Goal: Complete application form

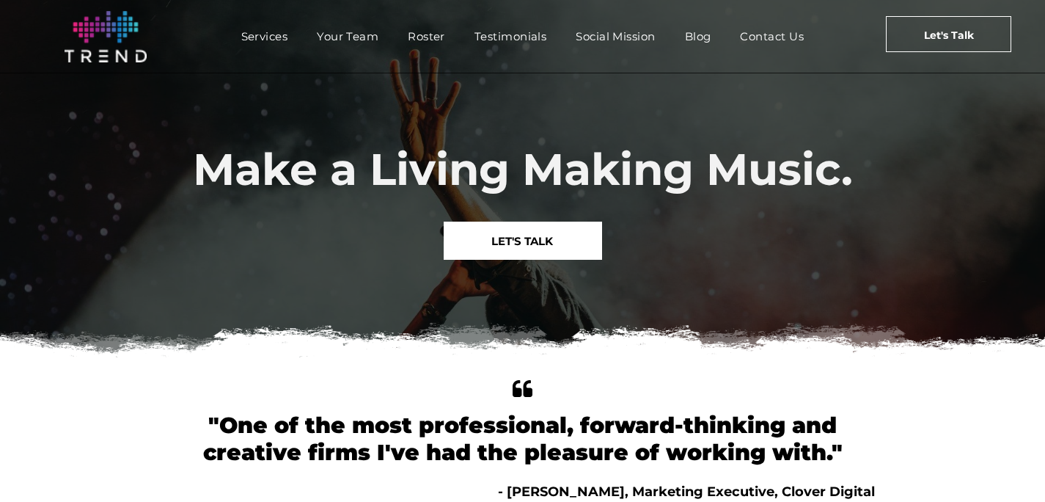
click at [505, 242] on span "LET'S TALK" at bounding box center [522, 240] width 62 height 37
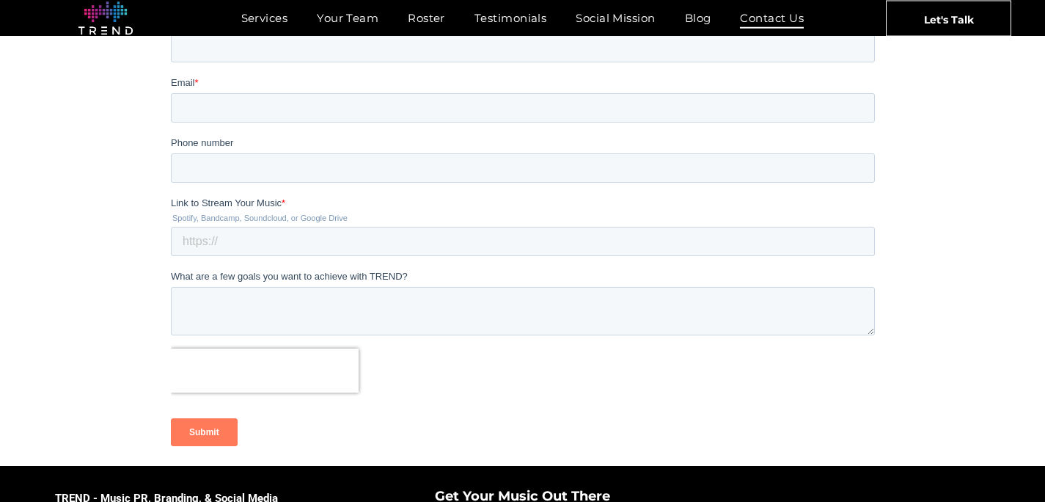
scroll to position [252, 0]
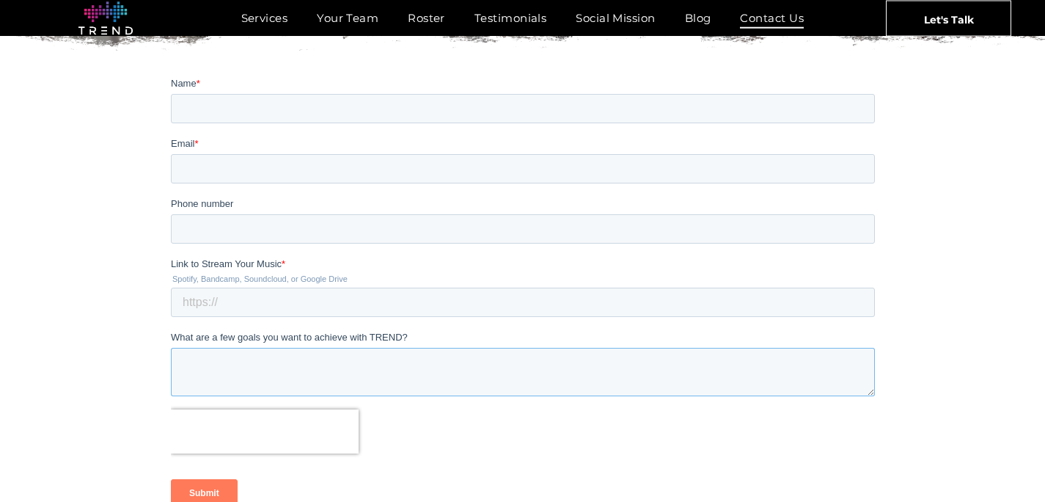
click at [221, 353] on textarea "What are a few goals you want to achieve with TREND?" at bounding box center [522, 371] width 704 height 48
paste textarea "Hello, My name is Frankie Silver, a classically trained ballet dancer turned po…"
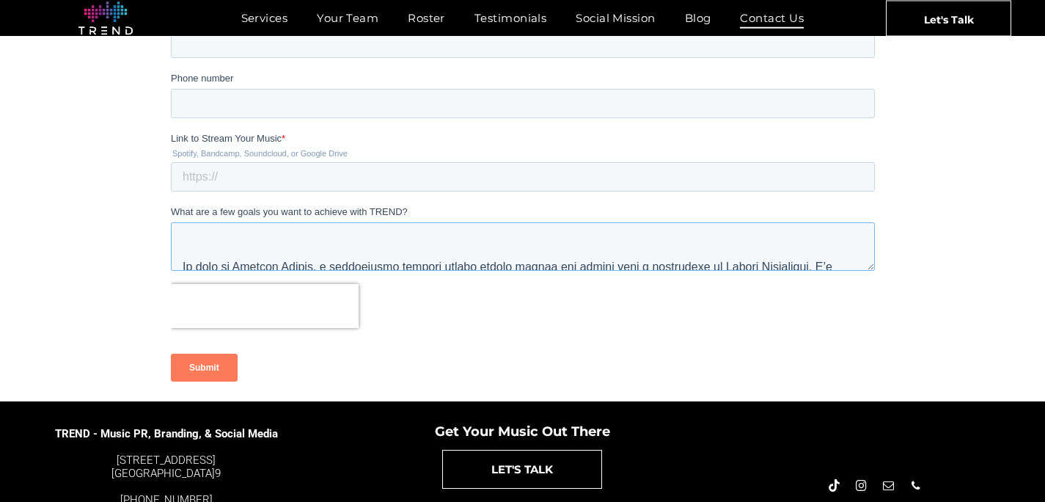
scroll to position [0, 0]
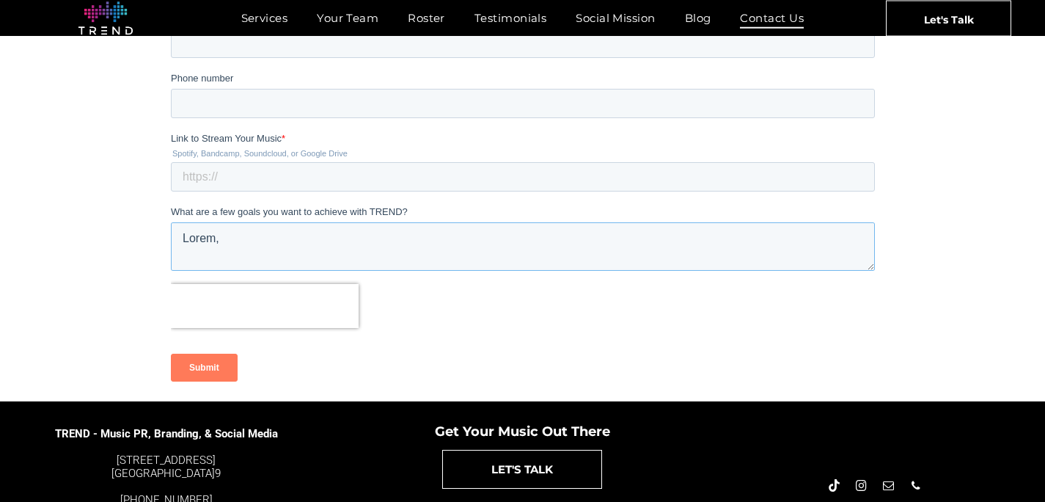
drag, startPoint x: 290, startPoint y: 247, endPoint x: 253, endPoint y: 178, distance: 78.1
click at [253, 178] on form "Name * Email * Phone number Link to Stream Your Music * Spotify, Bandcamp, Soun…" at bounding box center [522, 172] width 704 height 443
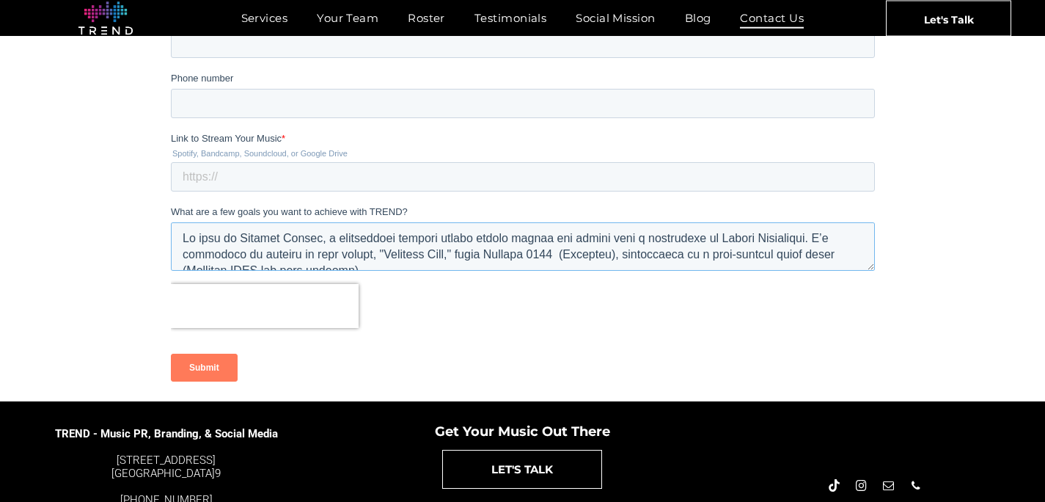
type textarea "My name is Frankie Silver, a classically trained ballet dancer turned pop artis…"
click at [238, 177] on input "Link to Stream Your Music *" at bounding box center [522, 176] width 704 height 29
click at [252, 173] on input "Link to Stream Your Music *" at bounding box center [522, 176] width 704 height 29
paste input "https://vimeo.com/1108228710/2d13c864ab"
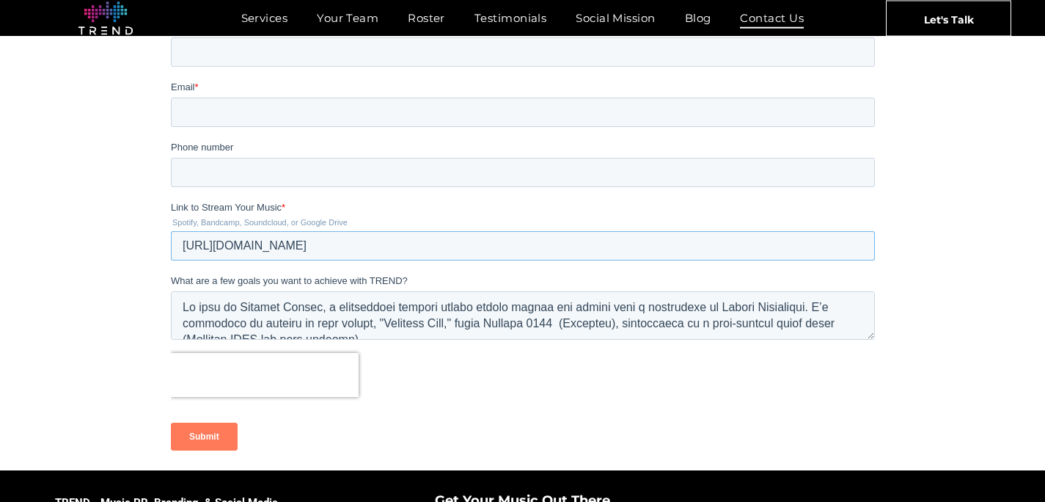
scroll to position [307, 0]
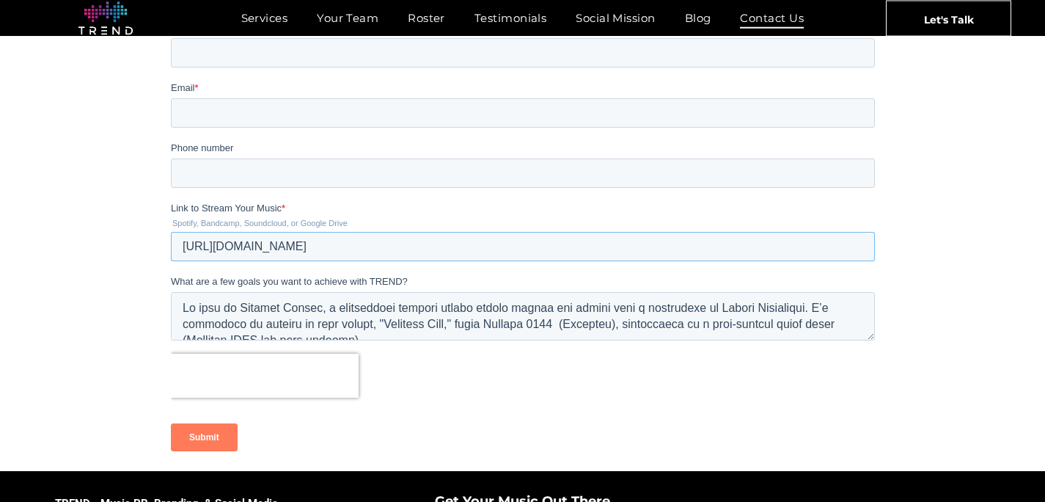
type input "https://vimeo.com/1108228710/2d13c864ab"
click at [305, 169] on input "Phone number" at bounding box center [522, 172] width 704 height 29
type input "2678087795"
click at [348, 112] on input "Email *" at bounding box center [522, 112] width 704 height 29
type input "frank@frankiesilvermusic.com"
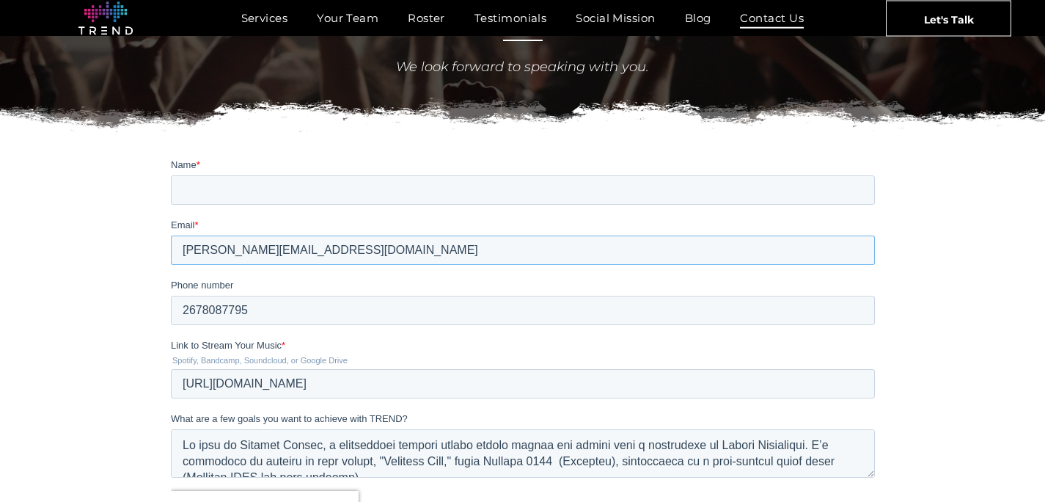
scroll to position [169, 0]
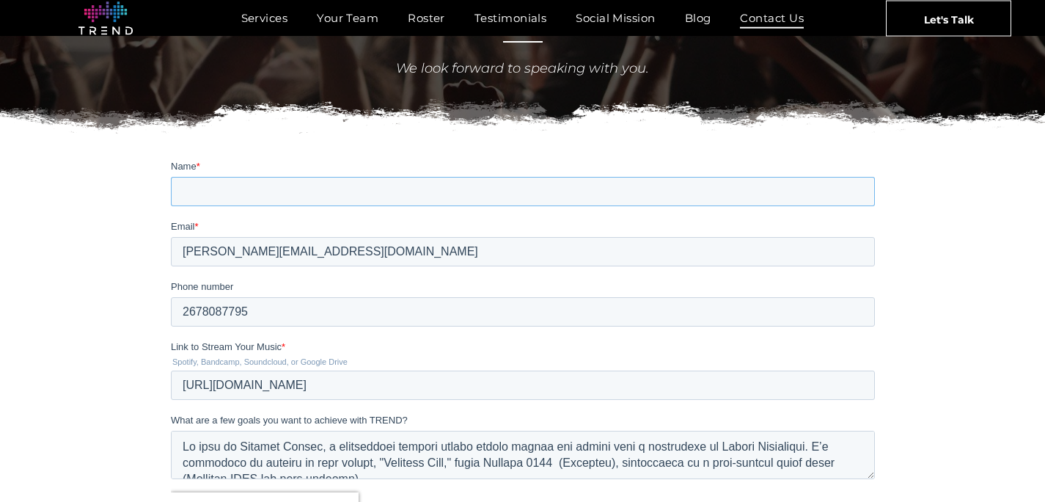
click at [375, 199] on input "Name *" at bounding box center [522, 190] width 704 height 29
type input "Frankie Silver"
click at [499, 323] on input "2678087795" at bounding box center [522, 310] width 704 height 29
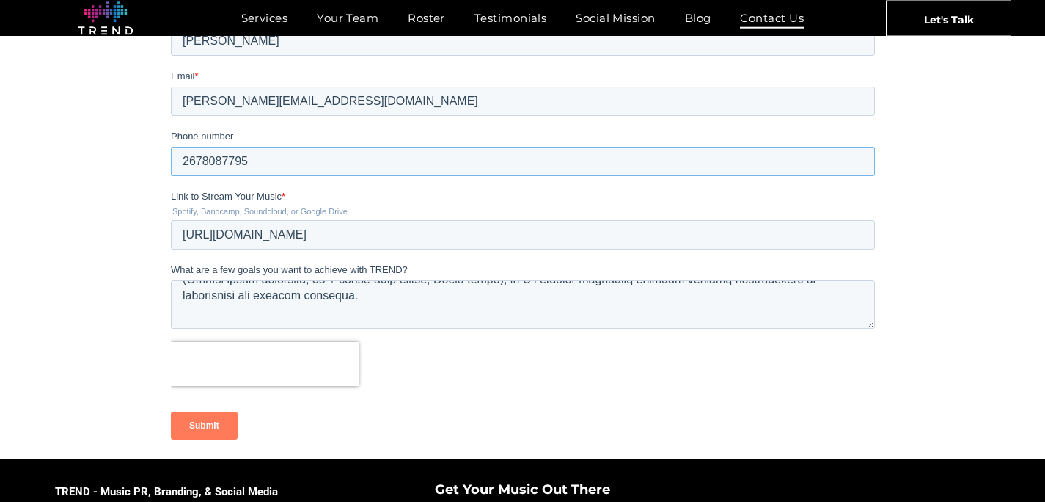
scroll to position [532, 0]
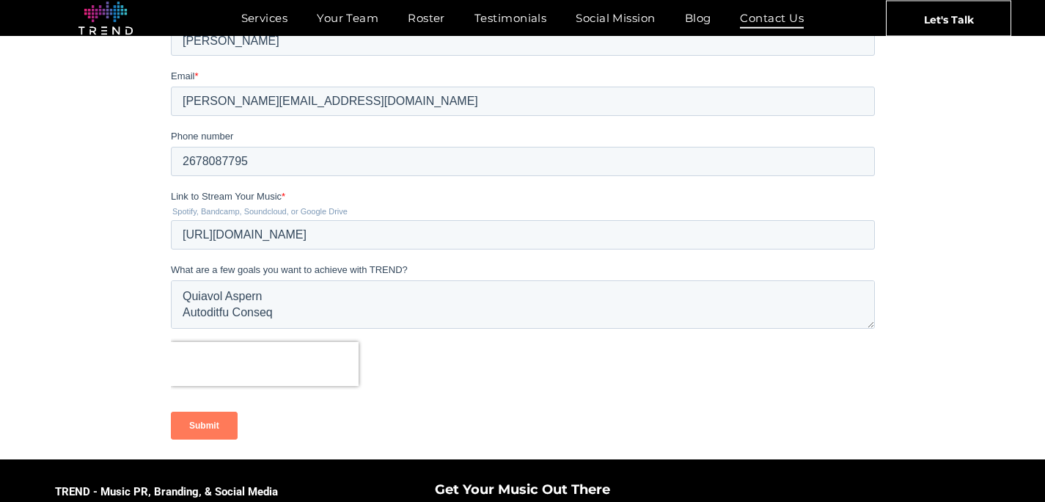
click at [202, 425] on input "Submit" at bounding box center [203, 425] width 67 height 28
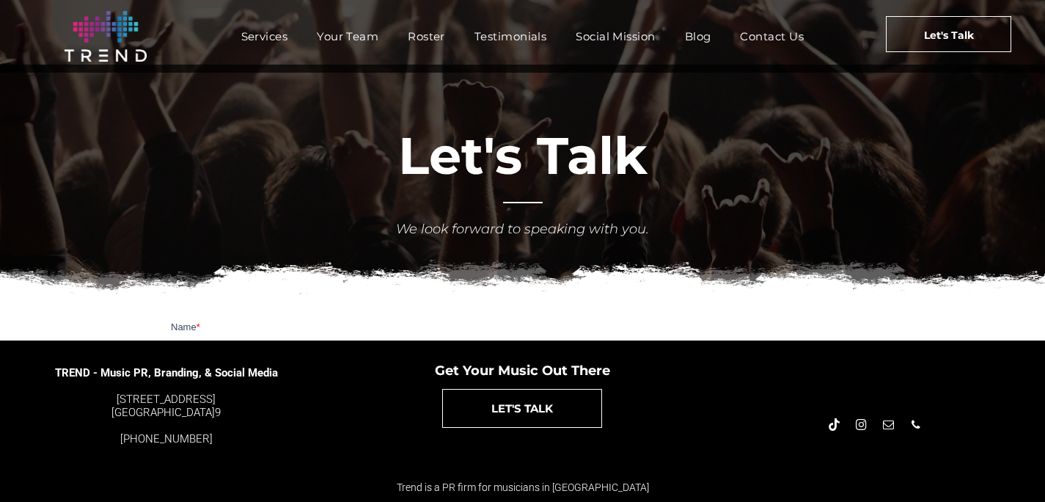
scroll to position [8, 0]
